Goal: Task Accomplishment & Management: Manage account settings

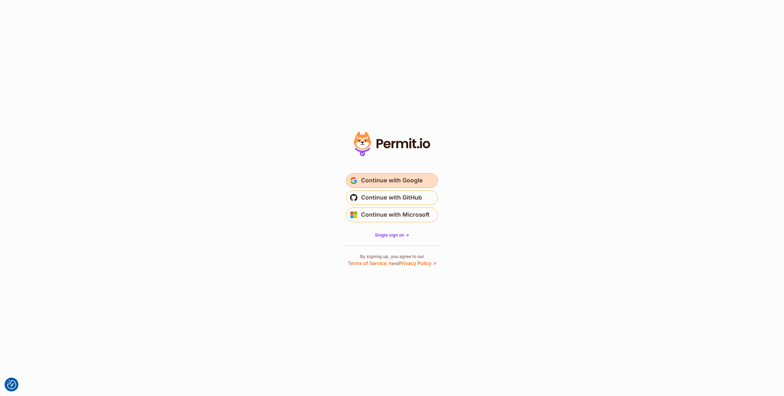
click at [367, 180] on span "Continue with Google" at bounding box center [392, 181] width 62 height 10
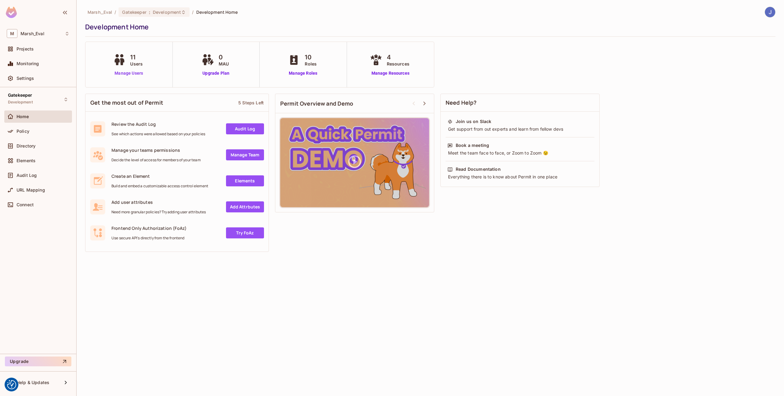
click at [134, 75] on link "Manage Users" at bounding box center [129, 73] width 34 height 6
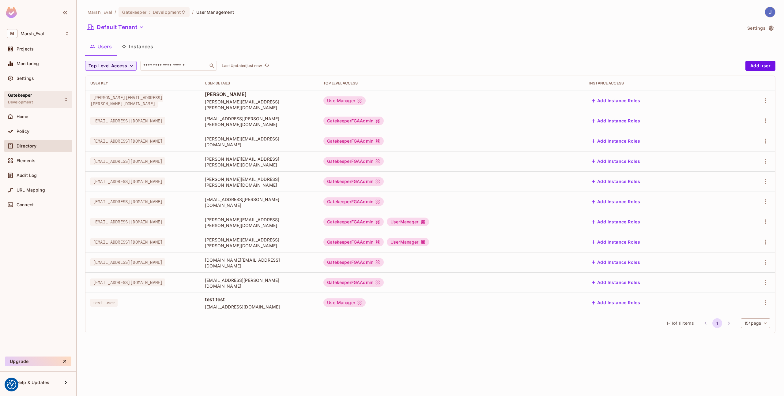
click at [34, 102] on div "Gatekeeper Development" at bounding box center [38, 99] width 68 height 17
